Goal: Task Accomplishment & Management: Complete application form

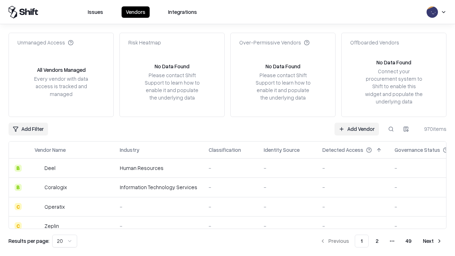
click at [356, 129] on link "Add Vendor" at bounding box center [356, 129] width 44 height 13
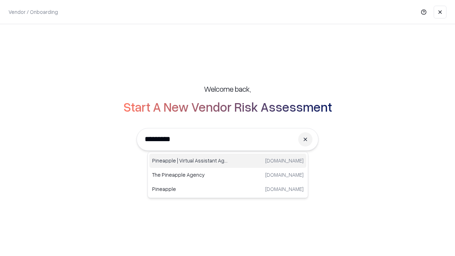
click at [228, 161] on div "Pineapple | Virtual Assistant Agency trypineapple.com" at bounding box center [227, 160] width 157 height 14
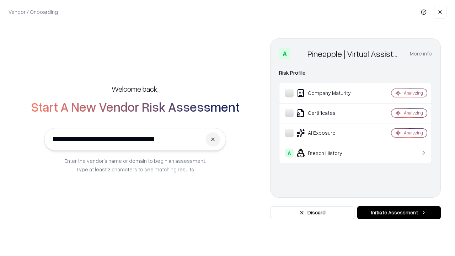
type input "**********"
click at [398, 212] on button "Initiate Assessment" at bounding box center [398, 212] width 83 height 13
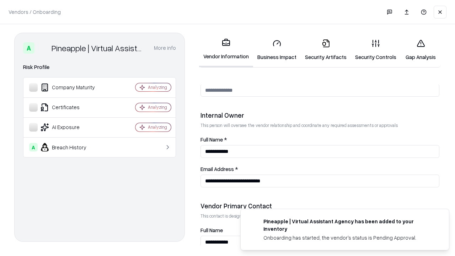
scroll to position [368, 0]
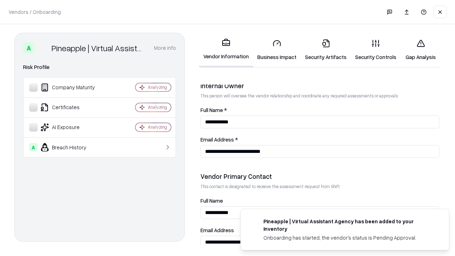
click at [277, 50] on link "Business Impact" at bounding box center [277, 49] width 48 height 33
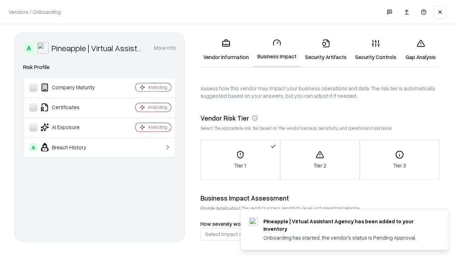
click at [325, 50] on link "Security Artifacts" at bounding box center [325, 49] width 50 height 33
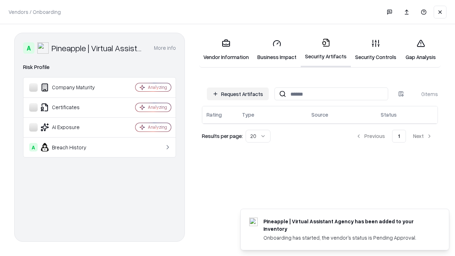
click at [238, 94] on button "Request Artifacts" at bounding box center [238, 93] width 62 height 13
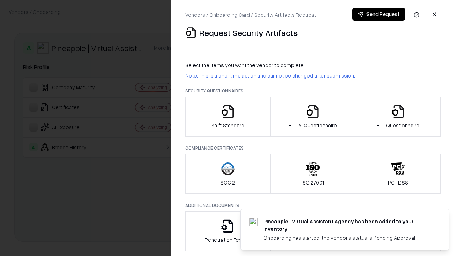
click at [227, 116] on icon "button" at bounding box center [228, 111] width 14 height 14
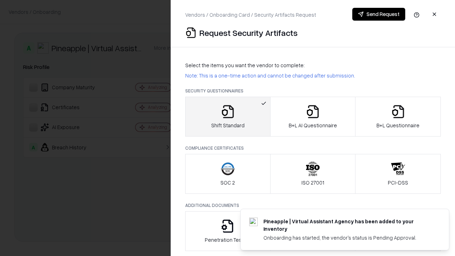
click at [378, 14] on button "Send Request" at bounding box center [378, 14] width 53 height 13
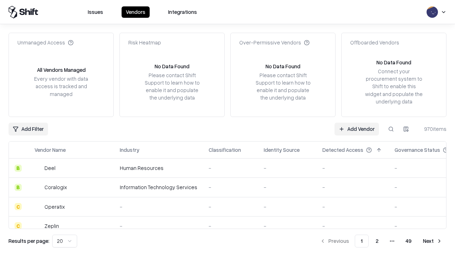
click at [391, 129] on button at bounding box center [390, 129] width 13 height 13
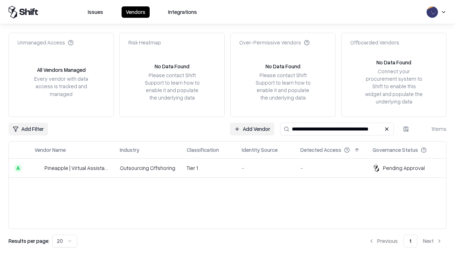
type input "**********"
click at [232, 168] on td "Tier 1" at bounding box center [208, 167] width 55 height 19
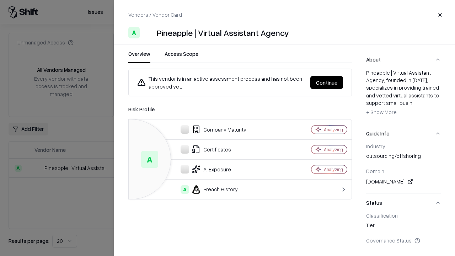
click at [326, 82] on button "Continue" at bounding box center [326, 82] width 33 height 13
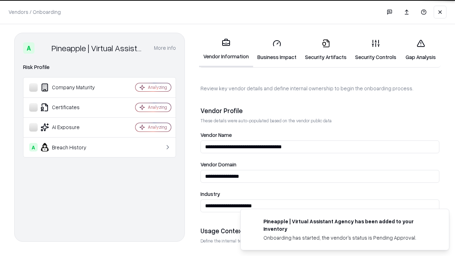
click at [325, 50] on link "Security Artifacts" at bounding box center [325, 49] width 50 height 33
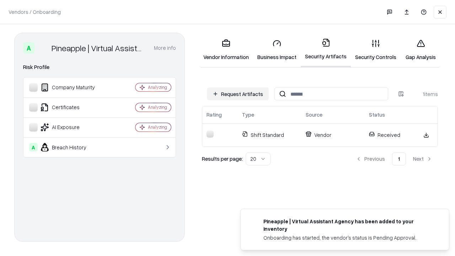
click at [375, 50] on link "Security Controls" at bounding box center [376, 49] width 50 height 33
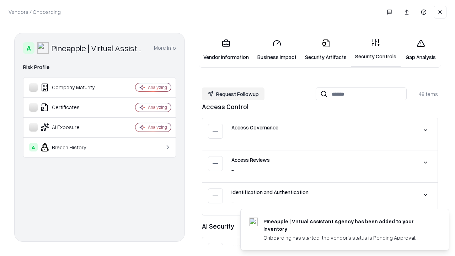
click at [233, 94] on button "Request Followup" at bounding box center [233, 93] width 63 height 13
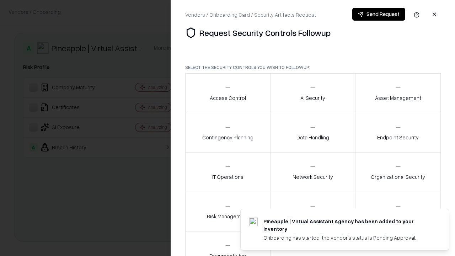
click at [227, 93] on div "Access Control" at bounding box center [228, 92] width 36 height 17
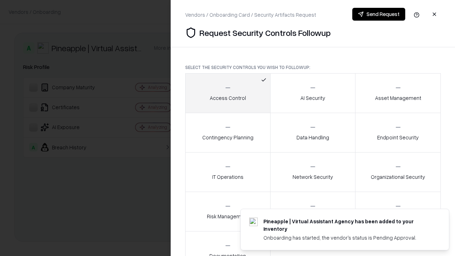
click at [378, 14] on button "Send Request" at bounding box center [378, 14] width 53 height 13
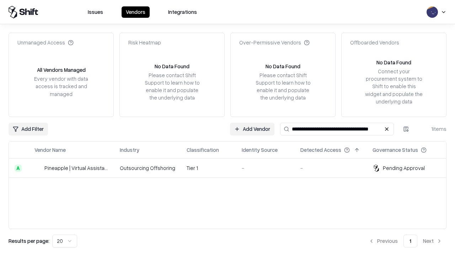
type input "**********"
click at [232, 168] on td "Tier 1" at bounding box center [208, 167] width 55 height 19
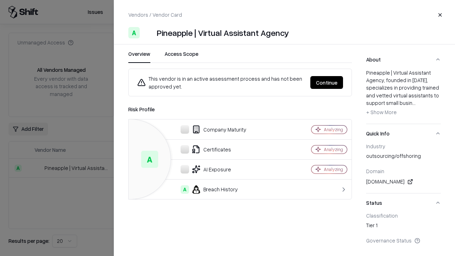
click at [326, 82] on button "Continue" at bounding box center [326, 82] width 33 height 13
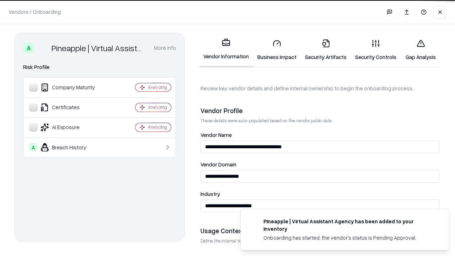
click at [420, 50] on link "Gap Analysis" at bounding box center [420, 49] width 40 height 33
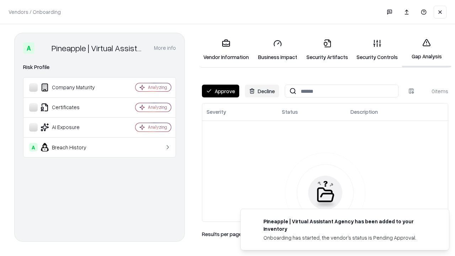
click at [220, 91] on button "Approve" at bounding box center [220, 91] width 37 height 13
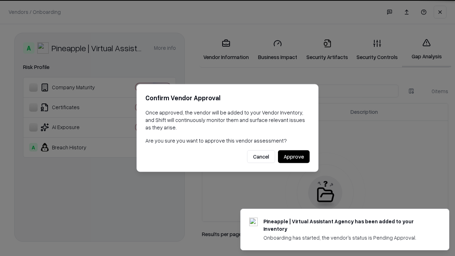
click at [293, 156] on button "Approve" at bounding box center [294, 156] width 32 height 13
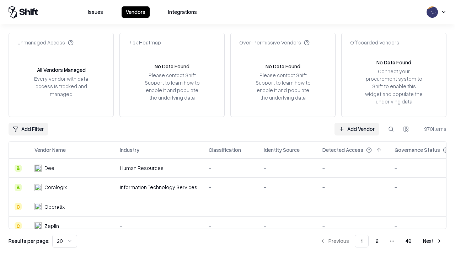
type input "**********"
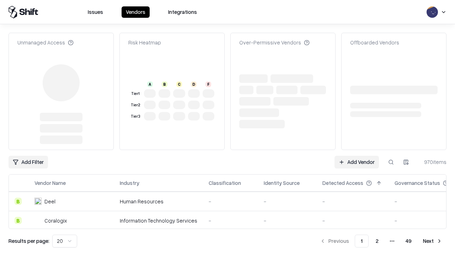
click at [356, 156] on link "Add Vendor" at bounding box center [356, 162] width 44 height 13
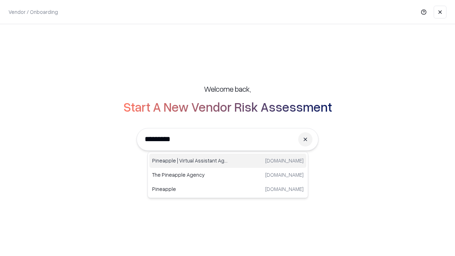
click at [228, 161] on div "Pineapple | Virtual Assistant Agency trypineapple.com" at bounding box center [227, 160] width 157 height 14
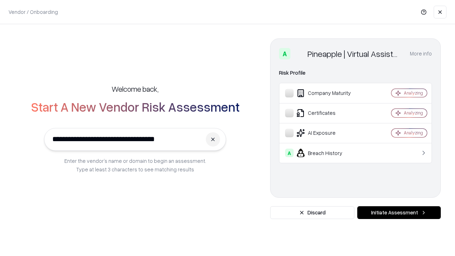
type input "**********"
click at [398, 212] on button "Initiate Assessment" at bounding box center [398, 212] width 83 height 13
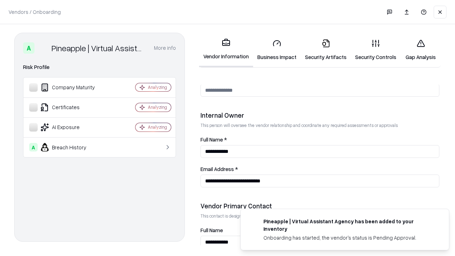
scroll to position [368, 0]
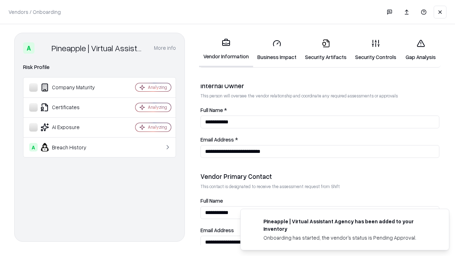
click at [420, 50] on link "Gap Analysis" at bounding box center [420, 49] width 40 height 33
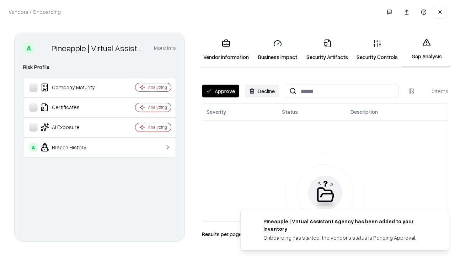
click at [220, 91] on button "Approve" at bounding box center [220, 91] width 37 height 13
